Goal: Task Accomplishment & Management: Manage account settings

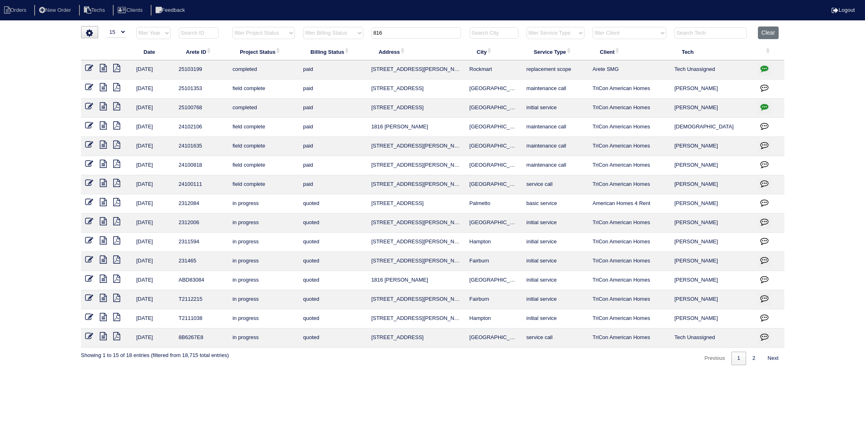
select select "15"
click at [354, 44] on table "Date Arete ID Project Status Billing Status Address City Service Type Client Te…" at bounding box center [433, 186] width 704 height 321
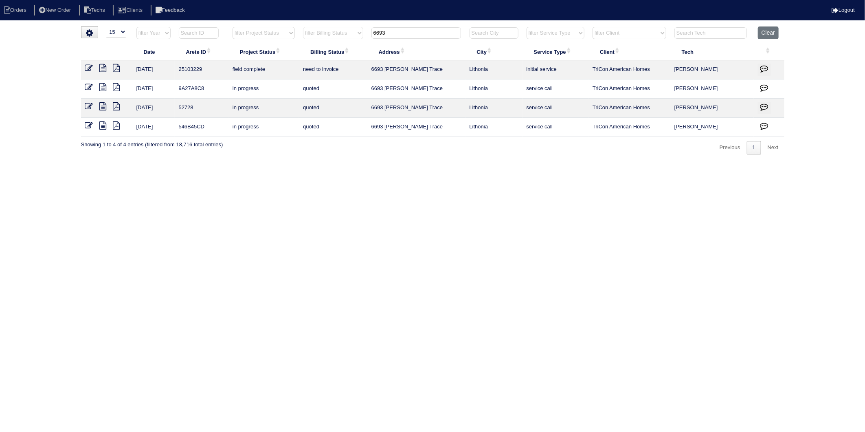
type input "6693"
click at [88, 67] on icon at bounding box center [89, 68] width 8 height 8
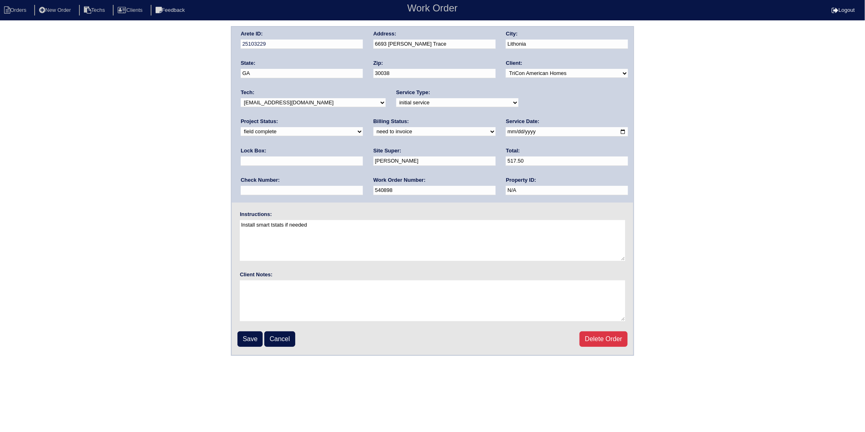
drag, startPoint x: 272, startPoint y: 131, endPoint x: 269, endPoint y: 136, distance: 5.1
click at [374, 131] on select "need to quote quoted need to invoice invoiced paid warranty purchase order need…" at bounding box center [435, 131] width 122 height 9
select select "invoiced"
click at [374, 127] on select "need to quote quoted need to invoice invoiced paid warranty purchase order need…" at bounding box center [435, 131] width 122 height 9
drag, startPoint x: 246, startPoint y: 339, endPoint x: 11, endPoint y: 278, distance: 242.9
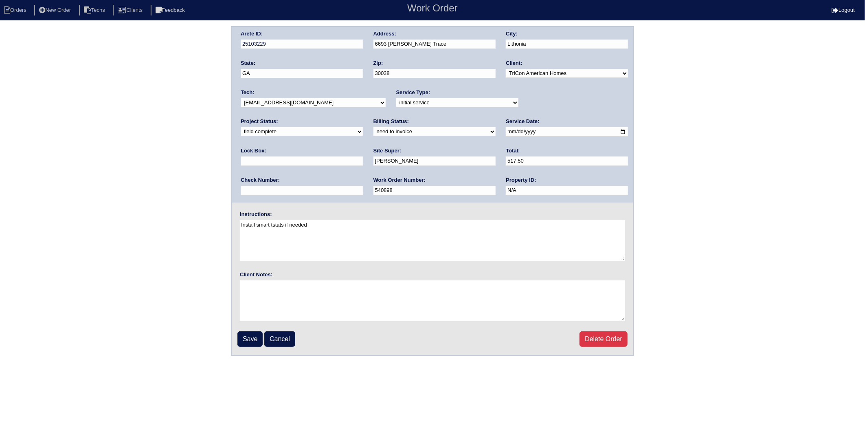
click at [241, 337] on input "Save" at bounding box center [250, 338] width 25 height 15
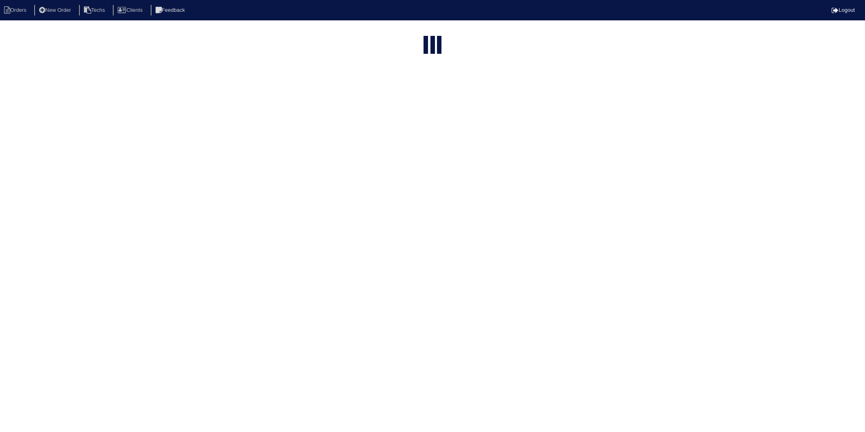
select select "15"
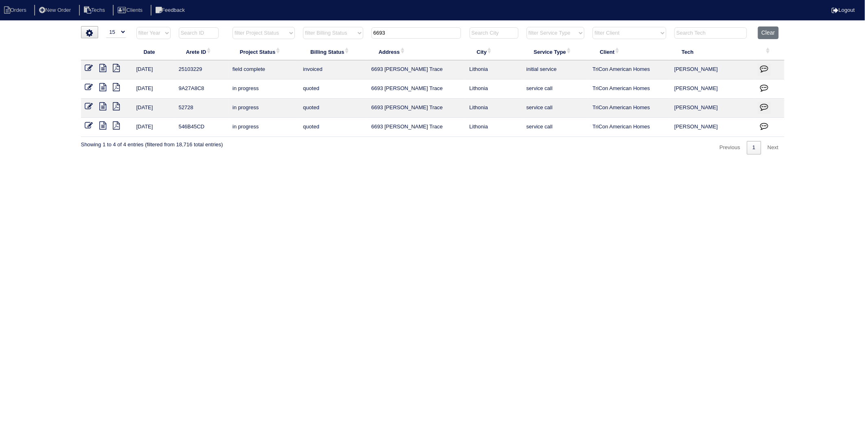
drag, startPoint x: 285, startPoint y: 211, endPoint x: 291, endPoint y: 186, distance: 26.0
click at [285, 163] on html "Orders New Order Techs Clients Feedback Logout Orders New Order Users Clients M…" at bounding box center [432, 81] width 865 height 163
click at [766, 29] on button "Clear" at bounding box center [768, 32] width 21 height 13
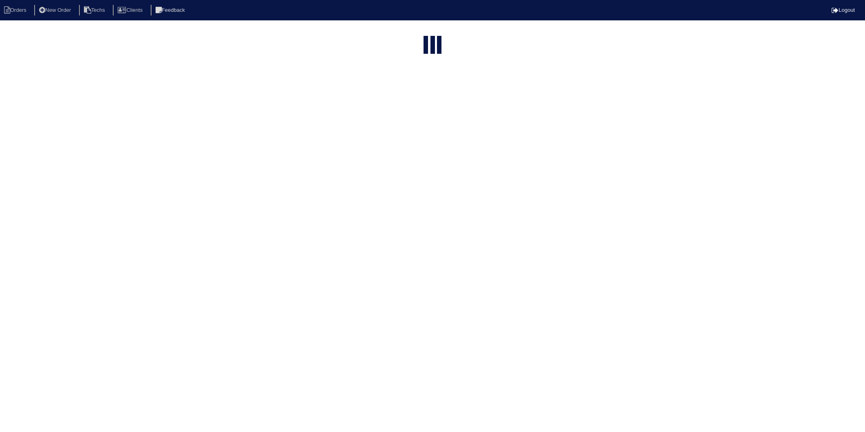
select select "15"
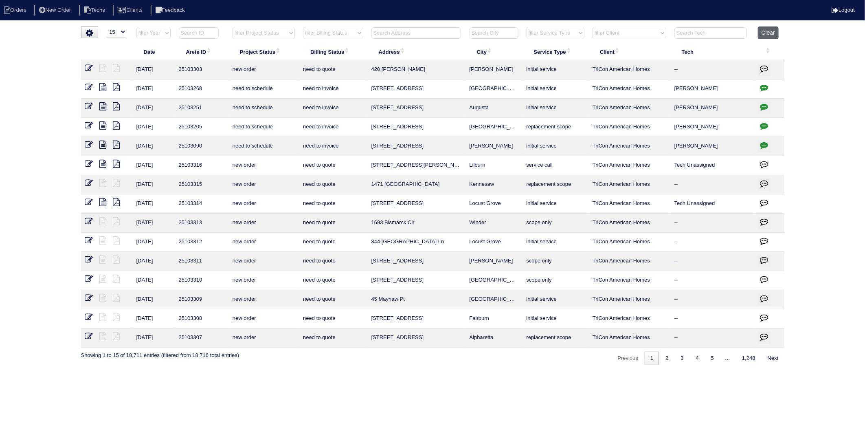
click at [767, 35] on button "Clear" at bounding box center [768, 32] width 21 height 13
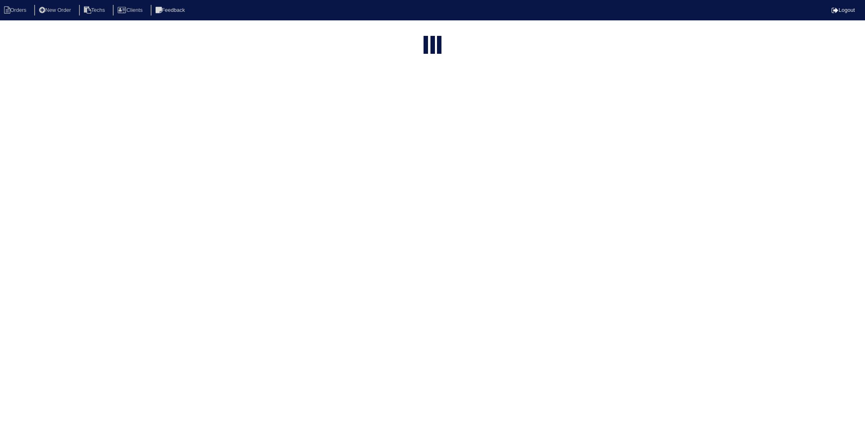
select select "15"
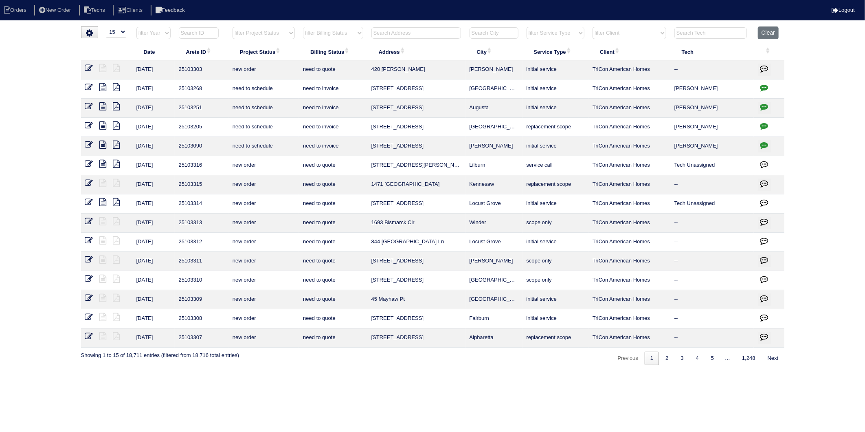
click at [398, 31] on input "text" at bounding box center [417, 32] width 90 height 11
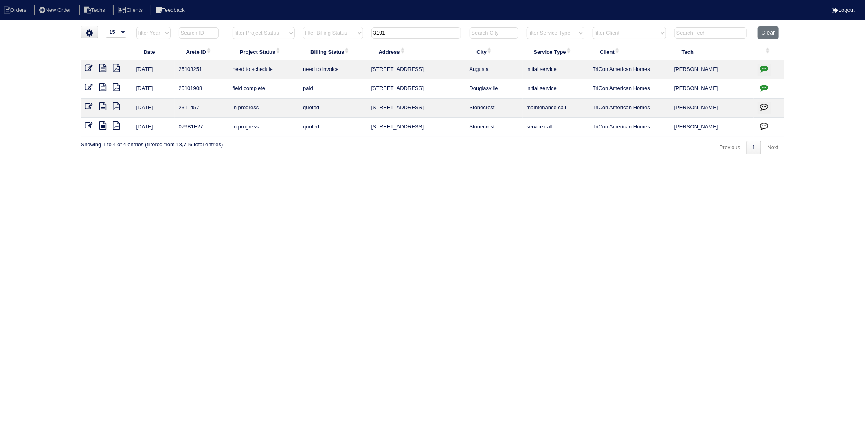
drag, startPoint x: 396, startPoint y: 35, endPoint x: 333, endPoint y: 45, distance: 64.3
click at [333, 45] on table "Date Arete ID Project Status Billing Status Address City Service Type Client Te…" at bounding box center [433, 81] width 704 height 110
type input "256"
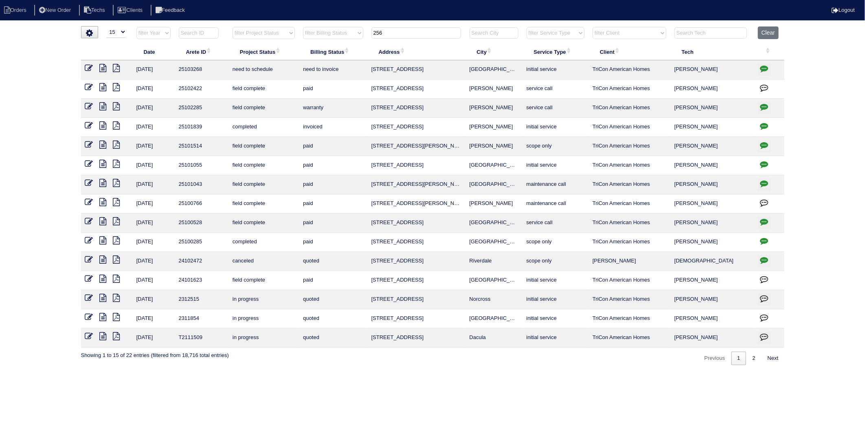
click at [370, 35] on th "256" at bounding box center [417, 34] width 98 height 17
click at [778, 35] on button "Clear" at bounding box center [768, 32] width 21 height 13
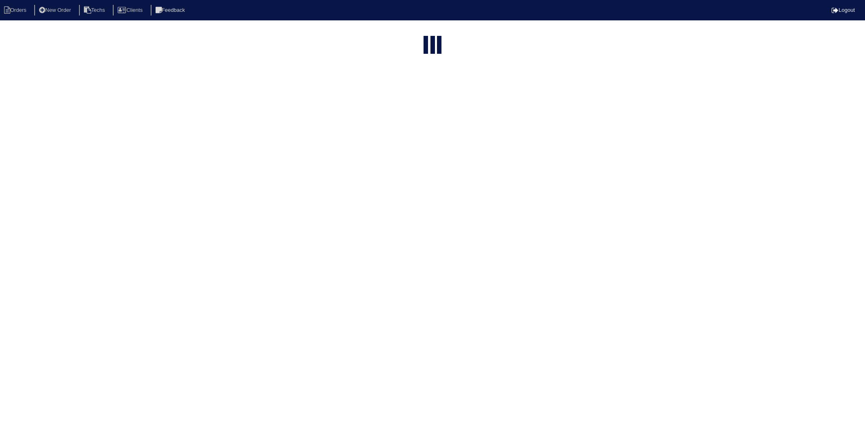
select select "15"
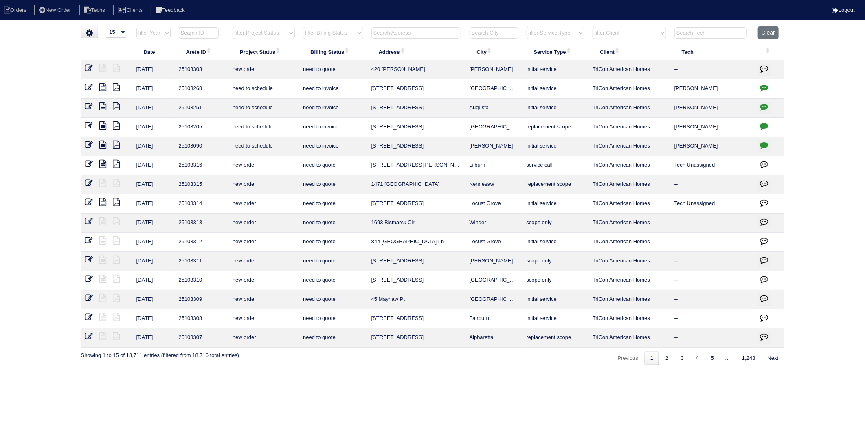
click at [356, 33] on select "filter Billing Status -- Any Billing Status -- need to quote quoted need to inv…" at bounding box center [333, 33] width 60 height 12
click at [304, 27] on select "filter Billing Status -- Any Billing Status -- need to quote quoted need to inv…" at bounding box center [333, 33] width 60 height 12
select select "need to invoice"
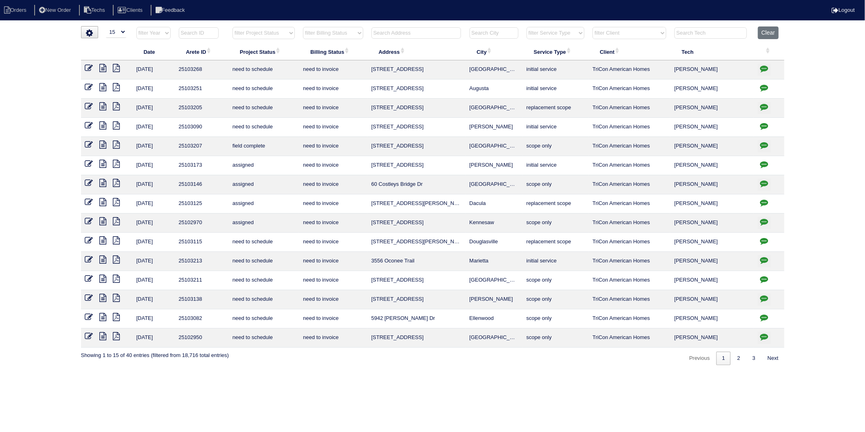
click at [102, 144] on icon at bounding box center [103, 145] width 7 height 8
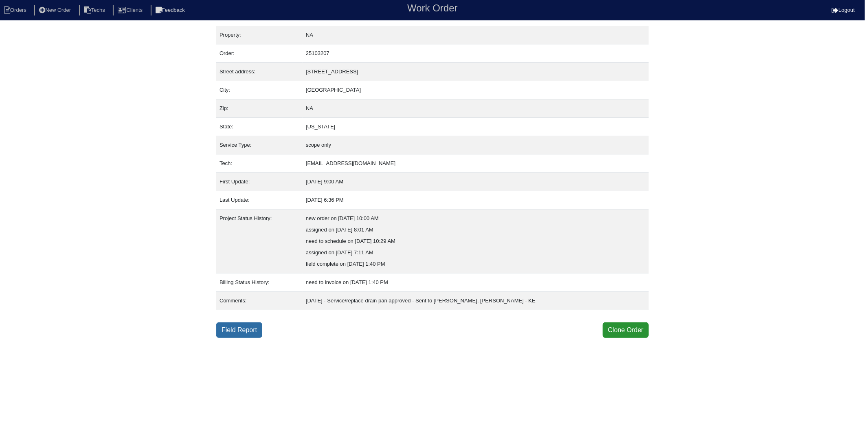
click at [236, 332] on link "Field Report" at bounding box center [239, 329] width 46 height 15
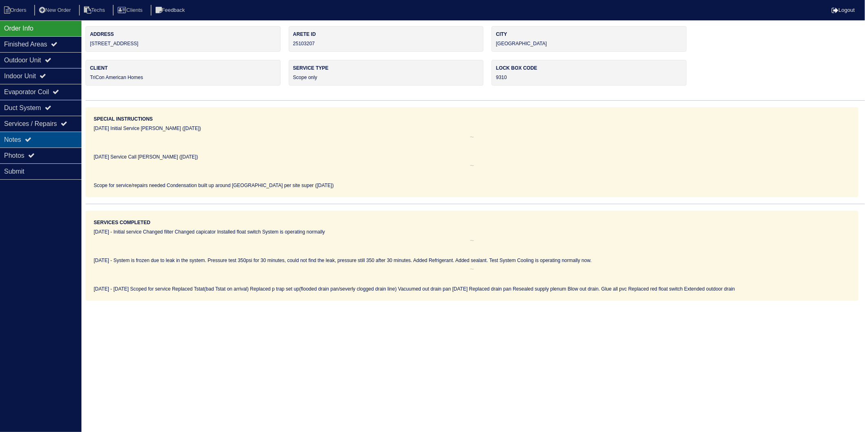
click at [22, 138] on div "Notes" at bounding box center [40, 140] width 81 height 16
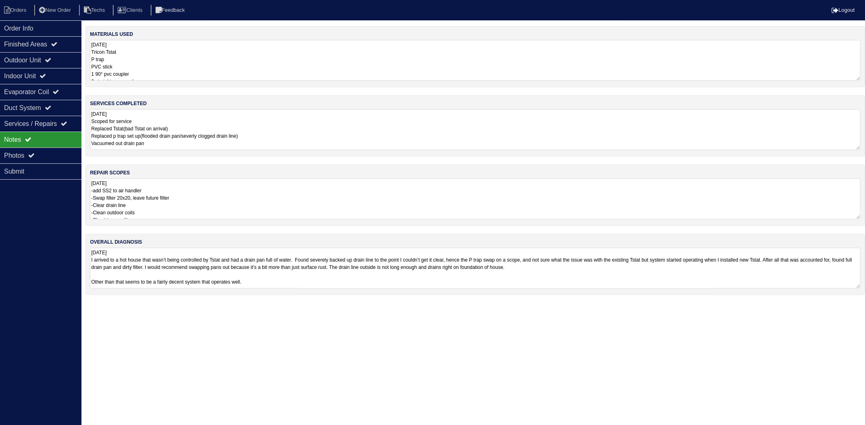
click at [169, 47] on textarea "9.3.25 Tricon Tstat P trap PVC stick 1 90° pvc coupler 2 straight pvc coupler 9…" at bounding box center [475, 60] width 771 height 41
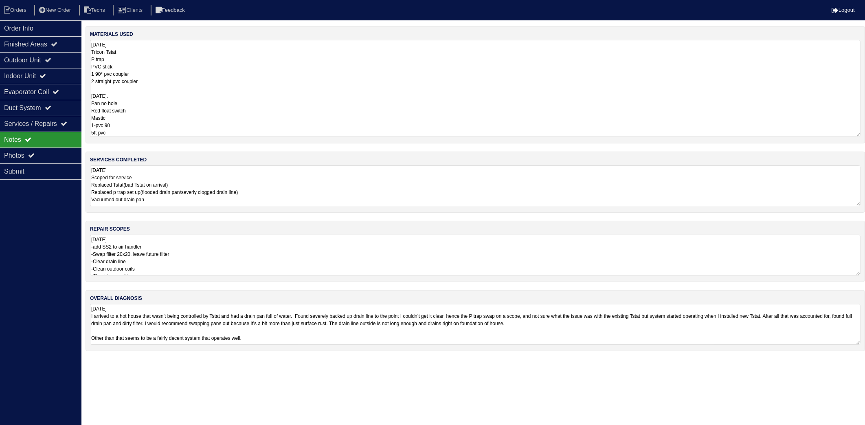
click at [274, 183] on textarea "9.3.25 Scoped for service Replaced Tstat(bad Tstat on arrival) Replaced p trap …" at bounding box center [475, 185] width 771 height 41
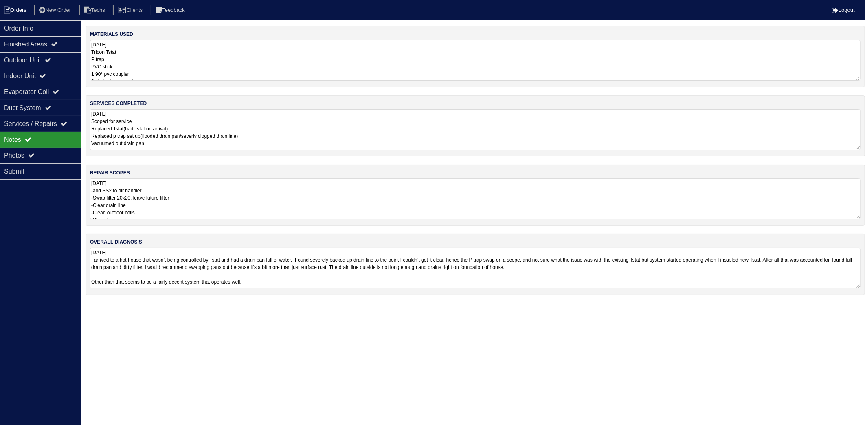
click at [22, 14] on li "Orders" at bounding box center [16, 10] width 33 height 11
select select "15"
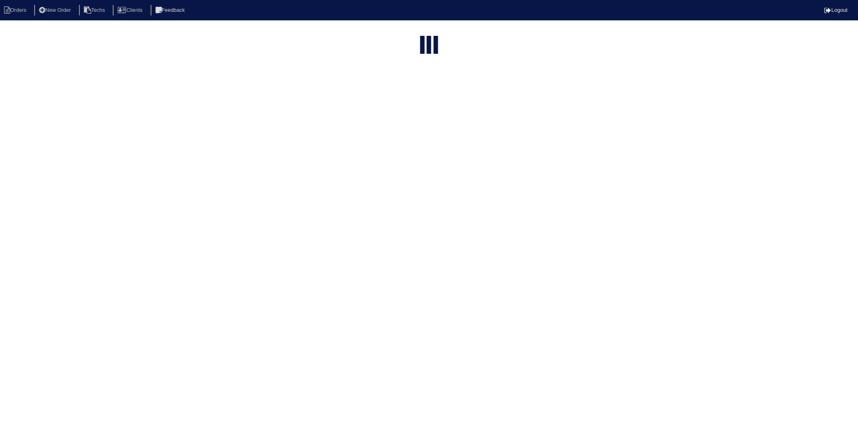
select select "need to invoice"
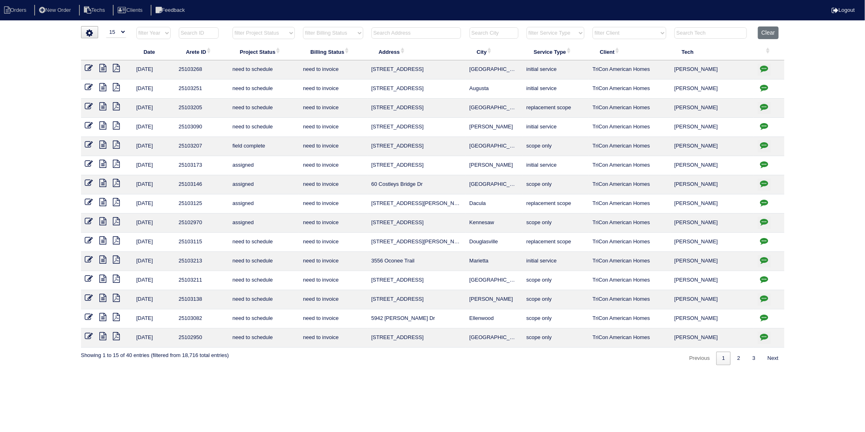
click at [87, 141] on icon at bounding box center [89, 145] width 8 height 8
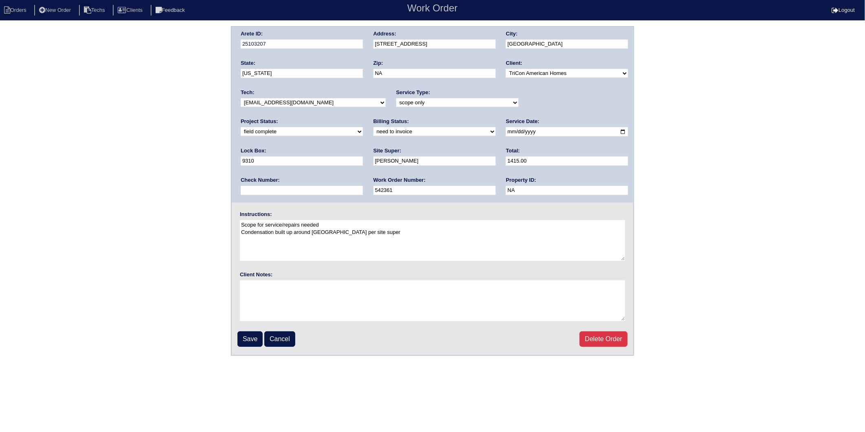
drag, startPoint x: 295, startPoint y: 130, endPoint x: 291, endPoint y: 135, distance: 7.2
click at [374, 130] on select "need to quote quoted need to invoice invoiced paid warranty purchase order need…" at bounding box center [435, 131] width 122 height 9
select select "invoiced"
click at [374, 127] on select "need to quote quoted need to invoice invoiced paid warranty purchase order need…" at bounding box center [435, 131] width 122 height 9
click at [250, 337] on input "Save" at bounding box center [250, 338] width 25 height 15
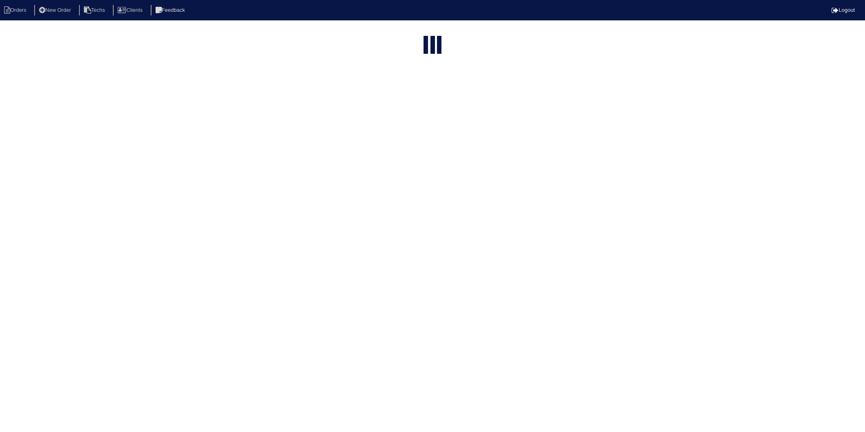
select select "15"
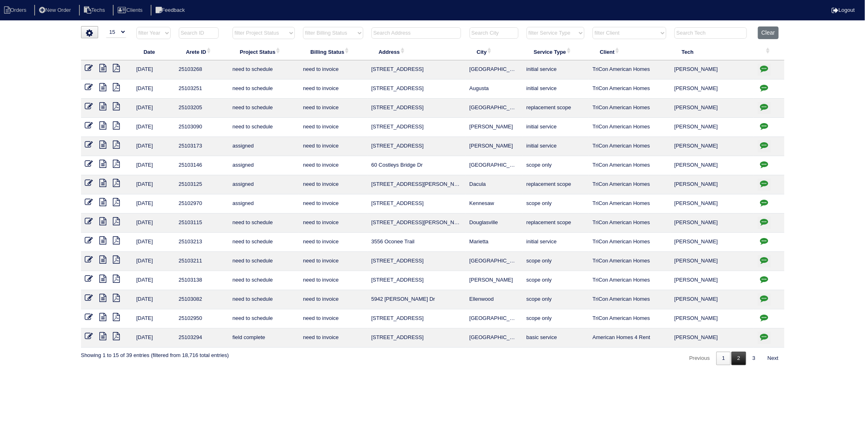
click at [736, 361] on link "2" at bounding box center [739, 358] width 14 height 13
select select "need to invoice"
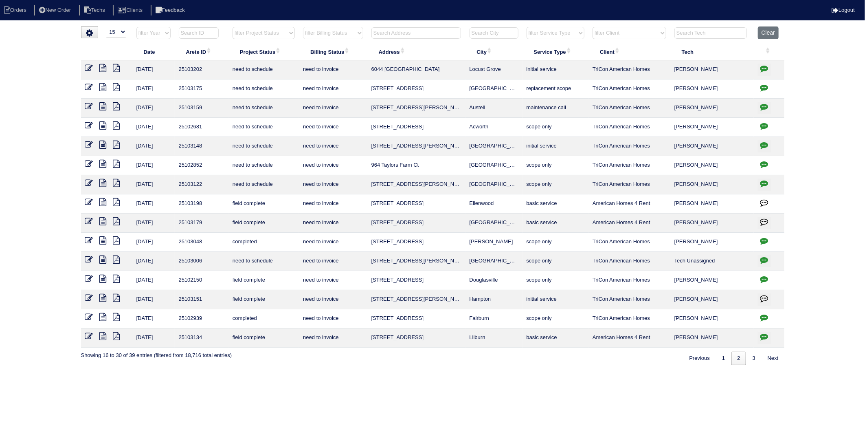
click at [389, 33] on input "text" at bounding box center [417, 32] width 90 height 11
type input "3678"
select select "need to invoice"
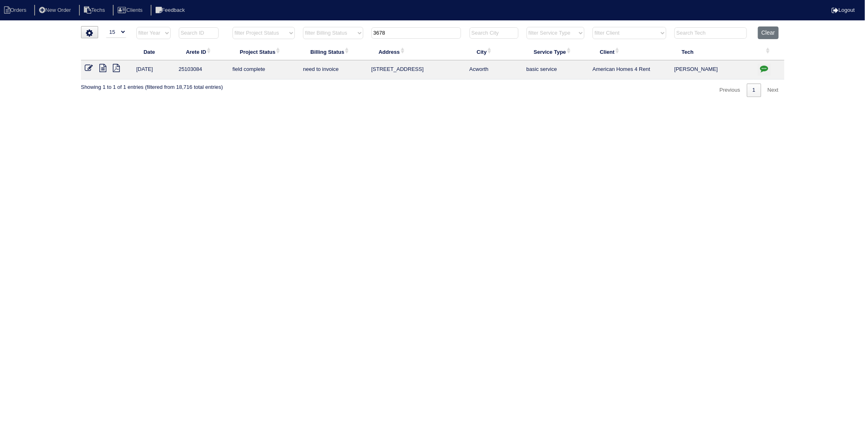
type input "3678"
click at [88, 67] on icon at bounding box center [89, 68] width 8 height 8
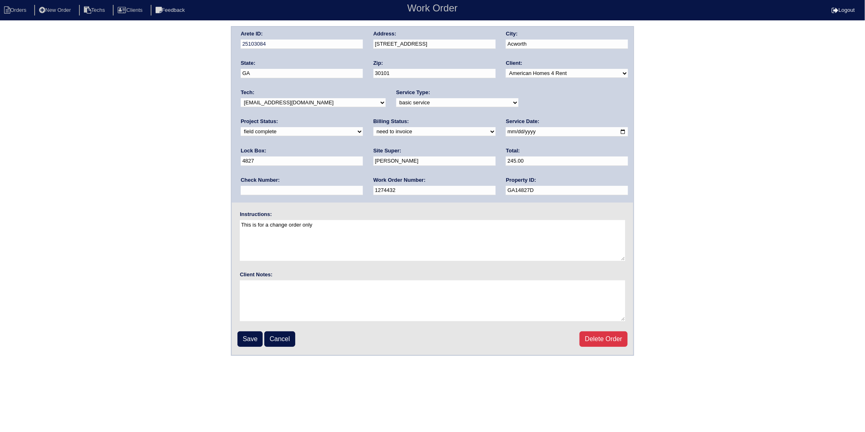
drag, startPoint x: 257, startPoint y: 132, endPoint x: 257, endPoint y: 136, distance: 4.1
click at [374, 132] on select "need to quote quoted need to invoice invoiced paid warranty purchase order need…" at bounding box center [435, 131] width 122 height 9
select select "invoiced"
click at [374, 127] on select "need to quote quoted need to invoice invoiced paid warranty purchase order need…" at bounding box center [435, 131] width 122 height 9
click at [253, 337] on input "Save" at bounding box center [250, 338] width 25 height 15
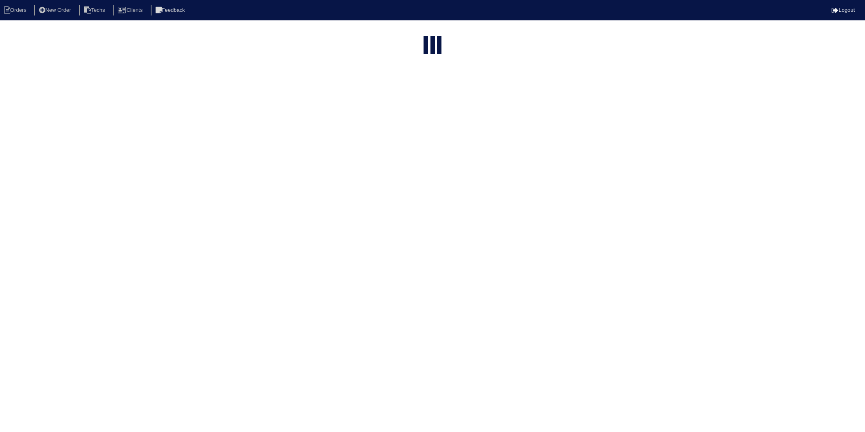
select select "15"
select select "need to invoice"
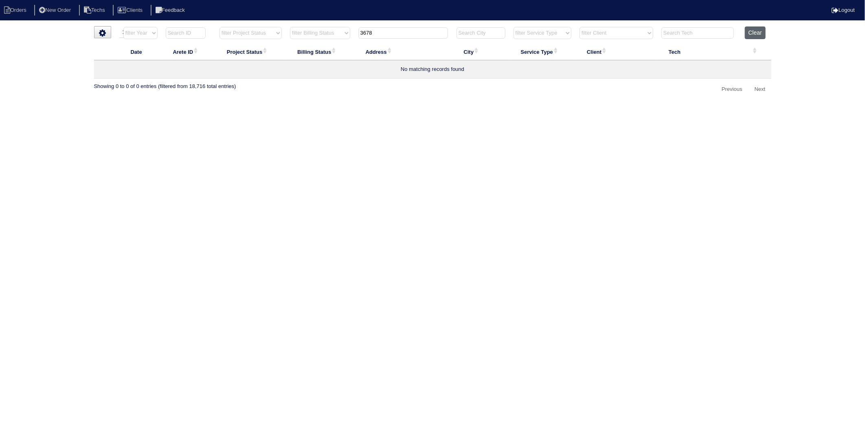
click at [757, 32] on button "Clear" at bounding box center [755, 32] width 21 height 13
select select
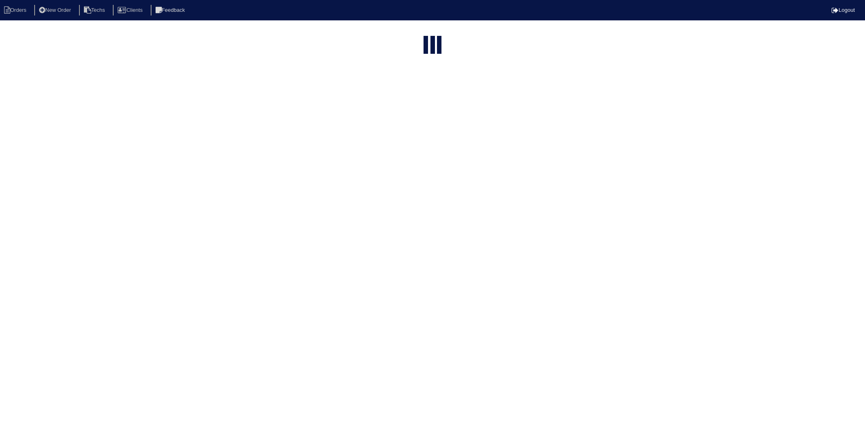
select select "15"
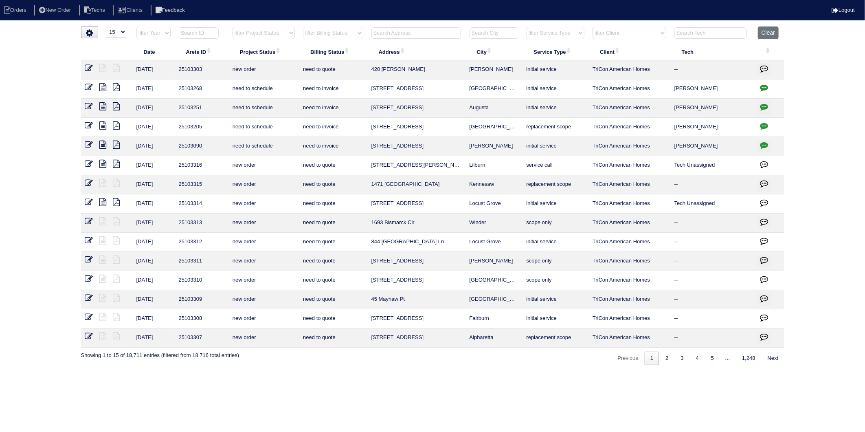
click at [407, 33] on input "text" at bounding box center [417, 32] width 90 height 11
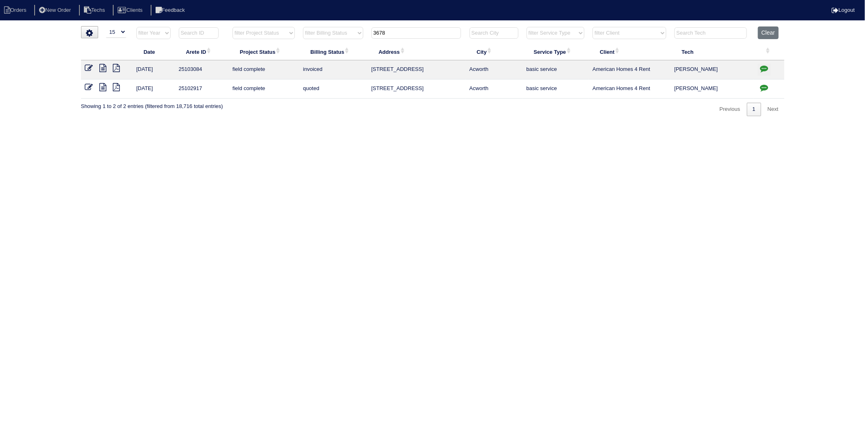
type input "3678"
click at [86, 87] on icon at bounding box center [89, 87] width 8 height 8
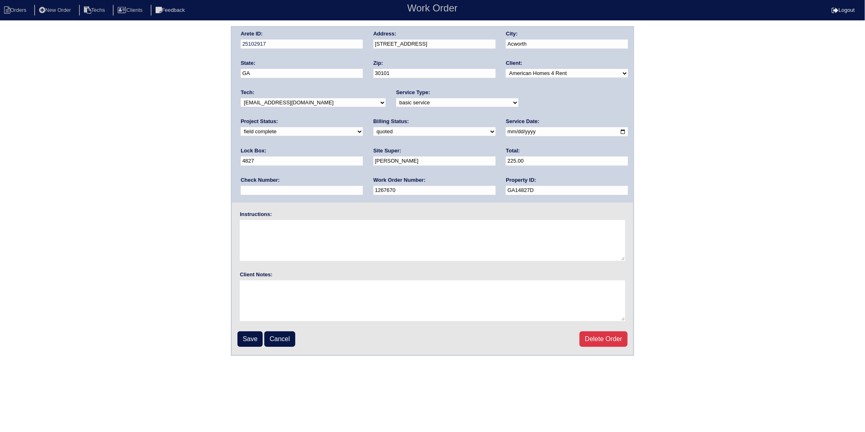
click at [374, 132] on select "need to quote quoted need to invoice invoiced paid warranty purchase order need…" at bounding box center [435, 131] width 122 height 9
select select "invoiced"
click at [374, 127] on select "need to quote quoted need to invoice invoiced paid warranty purchase order need…" at bounding box center [435, 131] width 122 height 9
click at [253, 335] on input "Save" at bounding box center [250, 338] width 25 height 15
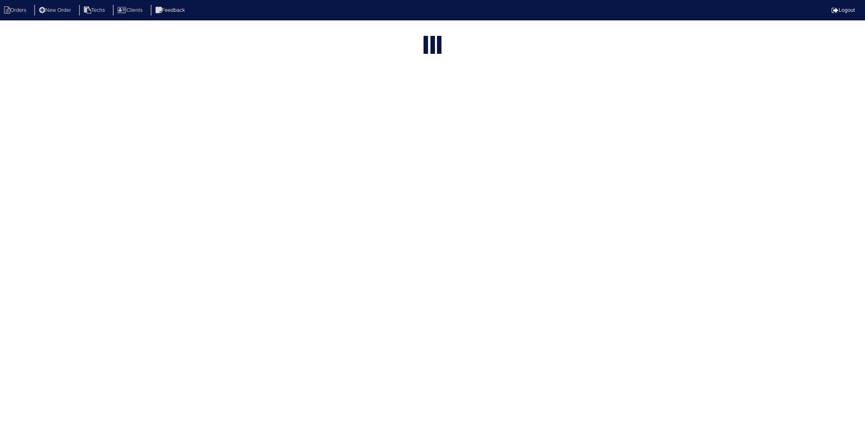
select select "15"
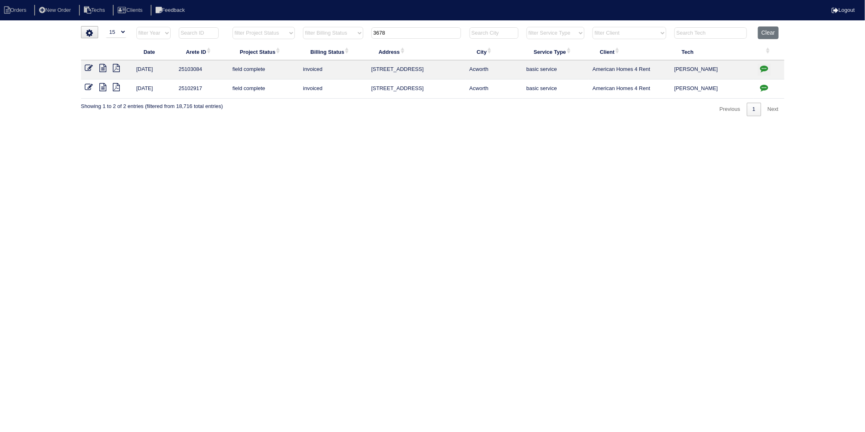
drag, startPoint x: 386, startPoint y: 32, endPoint x: 339, endPoint y: 66, distance: 58.4
click at [340, 49] on table "Date Arete ID Project Status Billing Status Address City Service Type Client Te…" at bounding box center [433, 62] width 704 height 72
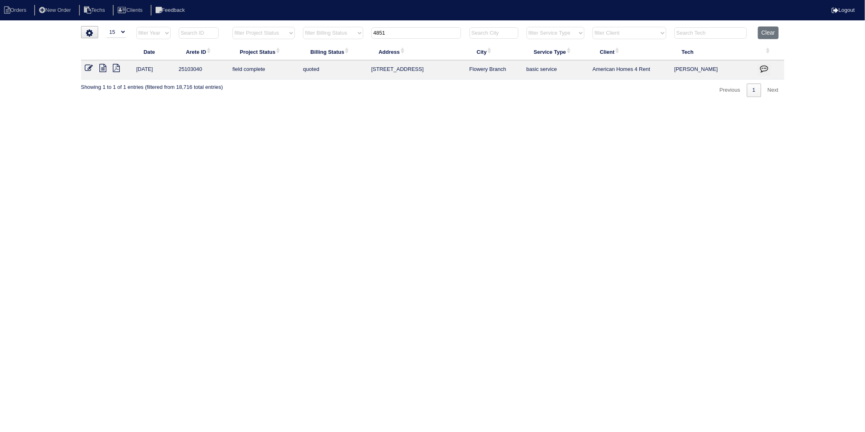
type input "4851"
click at [87, 70] on icon at bounding box center [89, 68] width 8 height 8
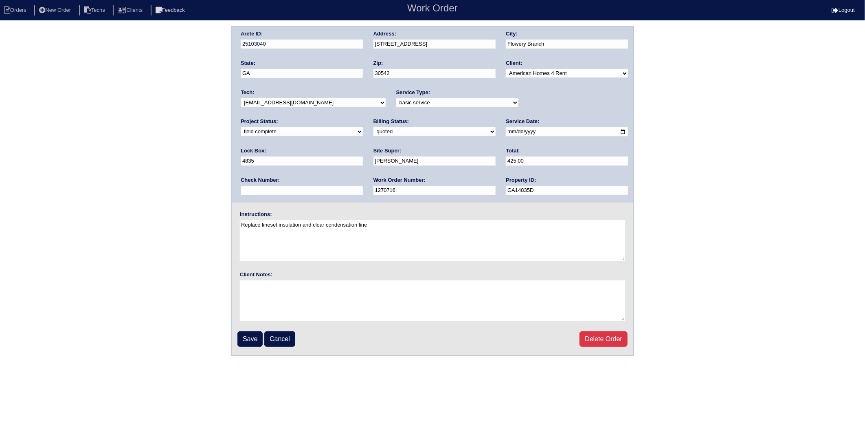
click at [374, 128] on select "need to quote quoted need to invoice invoiced paid warranty purchase order need…" at bounding box center [435, 131] width 122 height 9
select select "invoiced"
click at [374, 127] on select "need to quote quoted need to invoice invoiced paid warranty purchase order need…" at bounding box center [435, 131] width 122 height 9
click at [244, 339] on input "Save" at bounding box center [250, 338] width 25 height 15
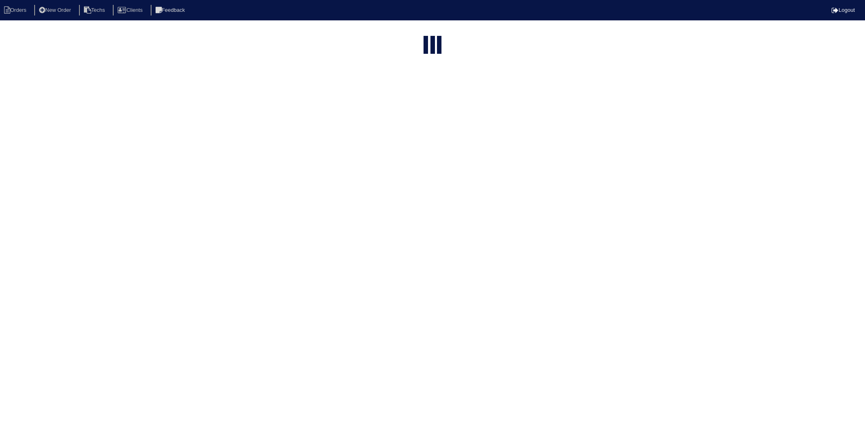
select select "15"
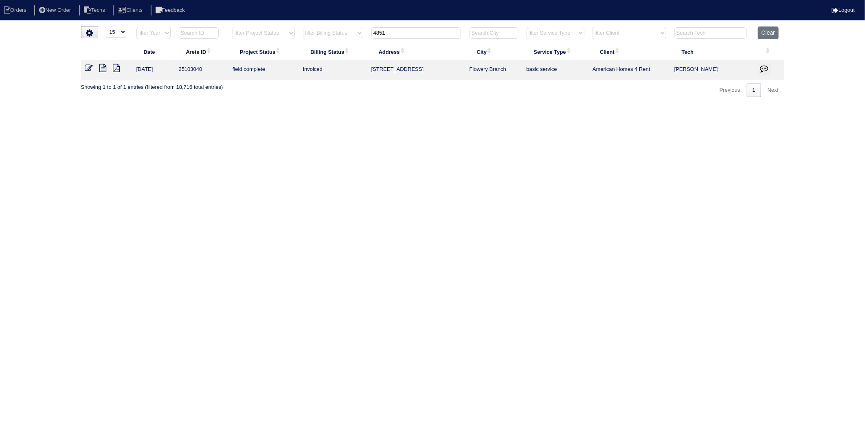
drag, startPoint x: 389, startPoint y: 34, endPoint x: 308, endPoint y: 64, distance: 86.1
click at [308, 64] on table "Date Arete ID Project Status Billing Status Address City Service Type Client Te…" at bounding box center [433, 52] width 704 height 53
type input "6044"
click at [90, 67] on icon at bounding box center [89, 68] width 8 height 8
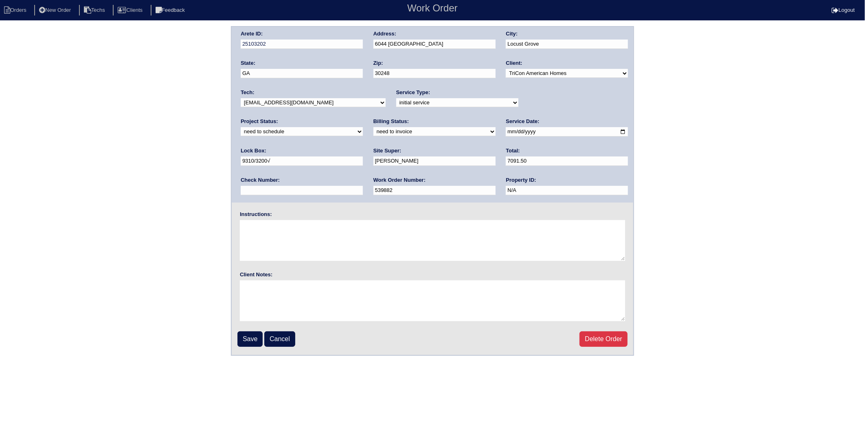
click at [374, 131] on select "need to quote quoted need to invoice invoiced paid warranty purchase order need…" at bounding box center [435, 131] width 122 height 9
select select "invoiced"
click at [374, 127] on select "need to quote quoted need to invoice invoiced paid warranty purchase order need…" at bounding box center [435, 131] width 122 height 9
drag, startPoint x: 250, startPoint y: 335, endPoint x: 9, endPoint y: 304, distance: 243.2
click at [249, 335] on input "Save" at bounding box center [250, 338] width 25 height 15
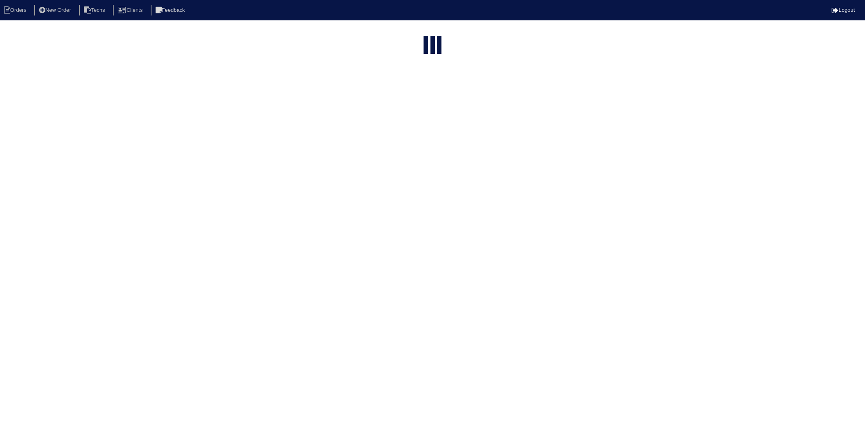
select select "15"
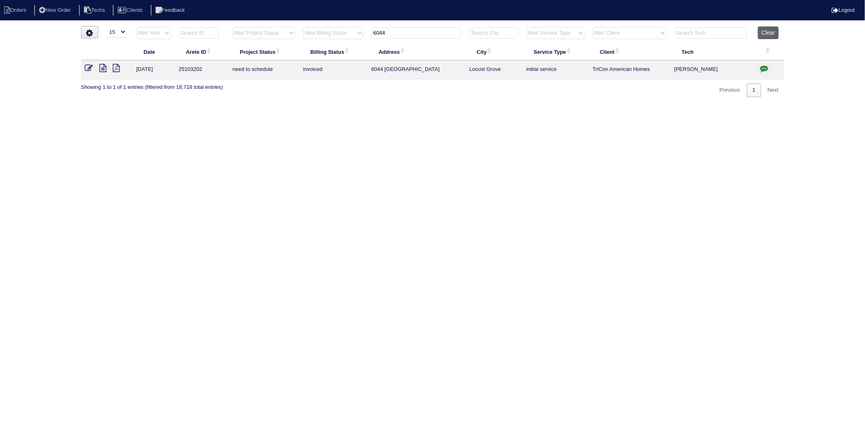
click at [768, 35] on button "Clear" at bounding box center [768, 32] width 21 height 13
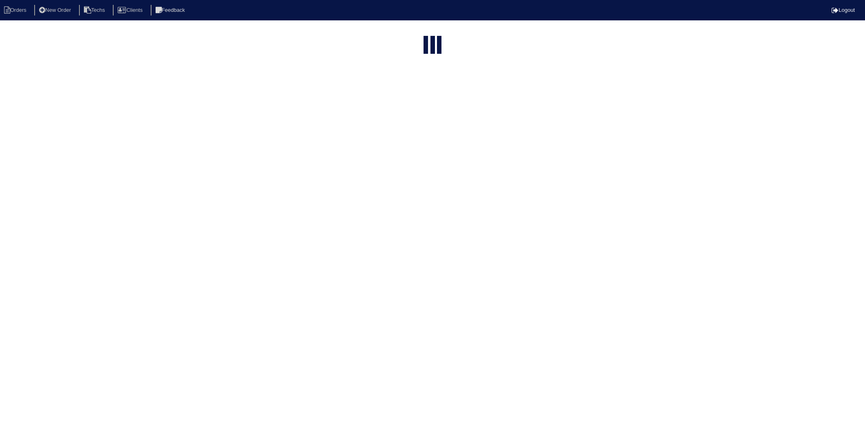
select select "15"
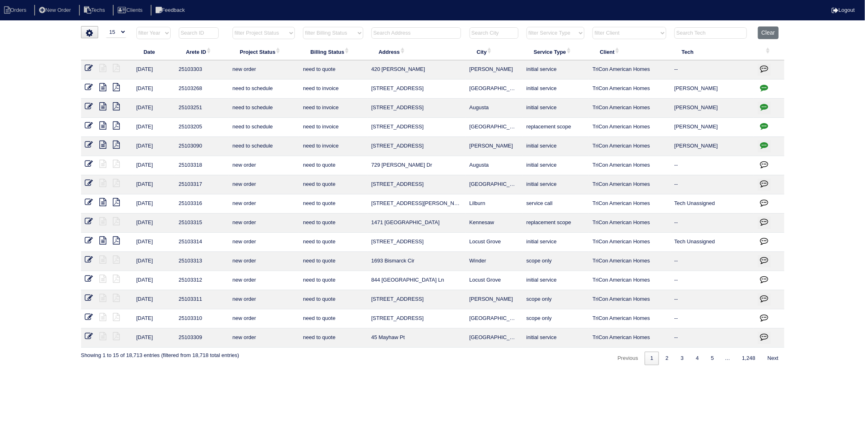
click at [386, 35] on input "text" at bounding box center [417, 32] width 90 height 11
type input "145"
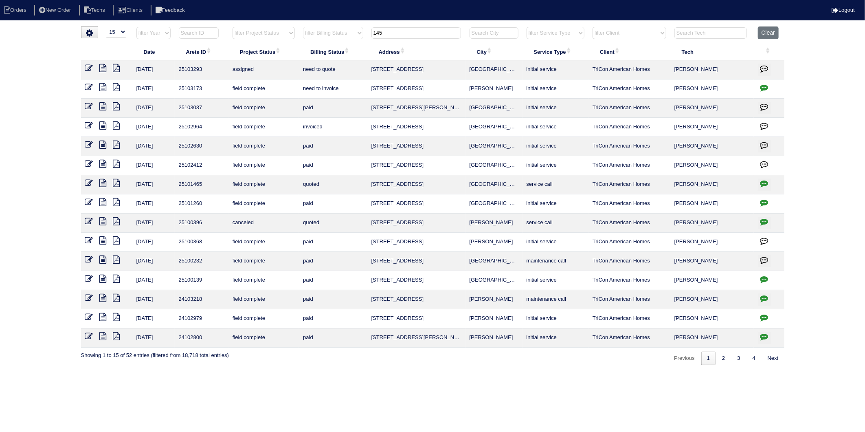
click at [88, 88] on icon at bounding box center [89, 87] width 8 height 8
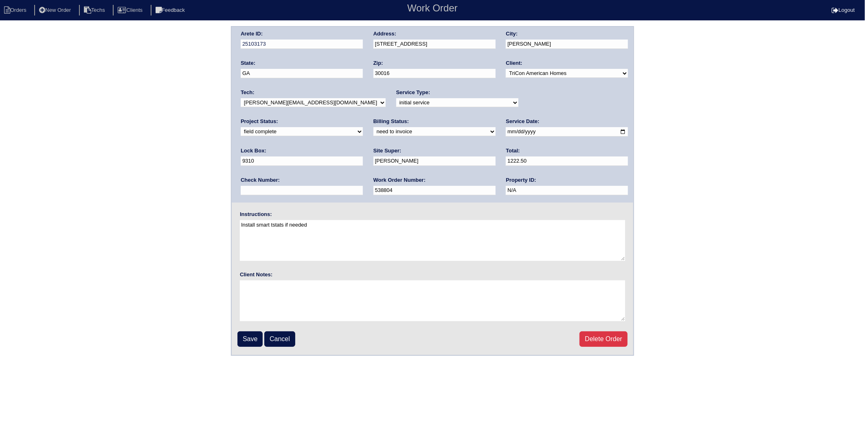
click at [374, 129] on select "need to quote quoted need to invoice invoiced paid warranty purchase order need…" at bounding box center [435, 131] width 122 height 9
select select "invoiced"
click at [374, 127] on select "need to quote quoted need to invoice invoiced paid warranty purchase order need…" at bounding box center [435, 131] width 122 height 9
click at [242, 336] on input "Save" at bounding box center [250, 338] width 25 height 15
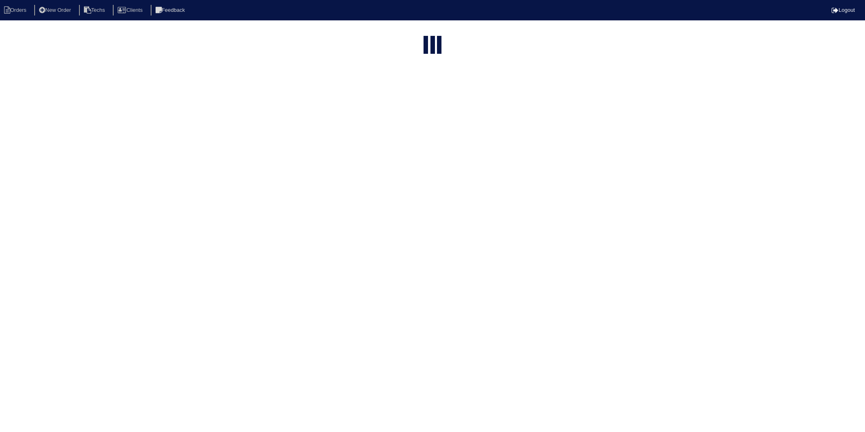
select select "15"
type input "145"
